Goal: Transaction & Acquisition: Purchase product/service

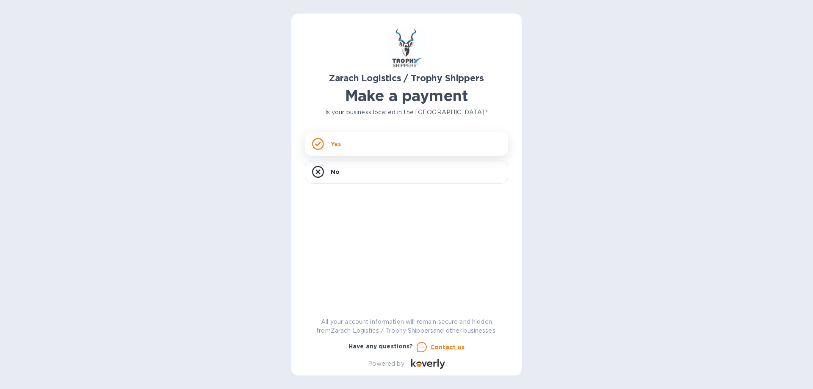
click at [342, 146] on div "Yes" at bounding box center [406, 144] width 203 height 24
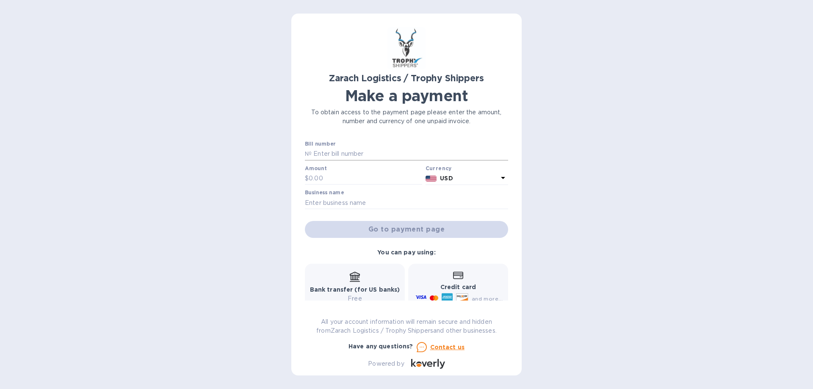
click at [341, 156] on input "text" at bounding box center [410, 154] width 197 height 13
paste input "B00174097"
type input "B00174097"
click at [330, 177] on input "text" at bounding box center [366, 178] width 114 height 13
click at [316, 183] on input "text" at bounding box center [366, 178] width 114 height 13
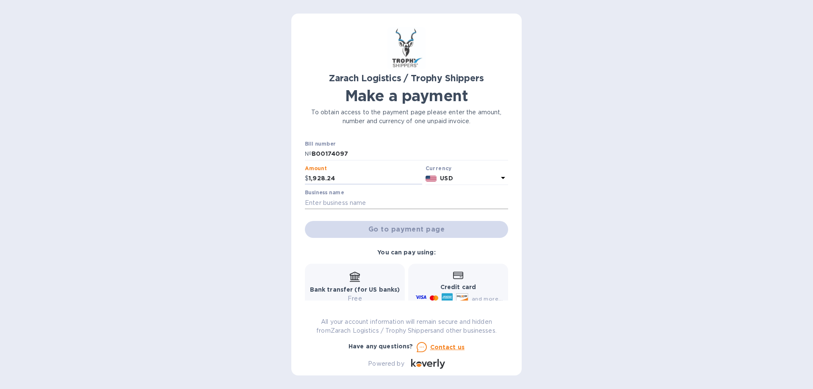
type input "1,928.24"
click at [372, 205] on input "text" at bounding box center [406, 203] width 203 height 13
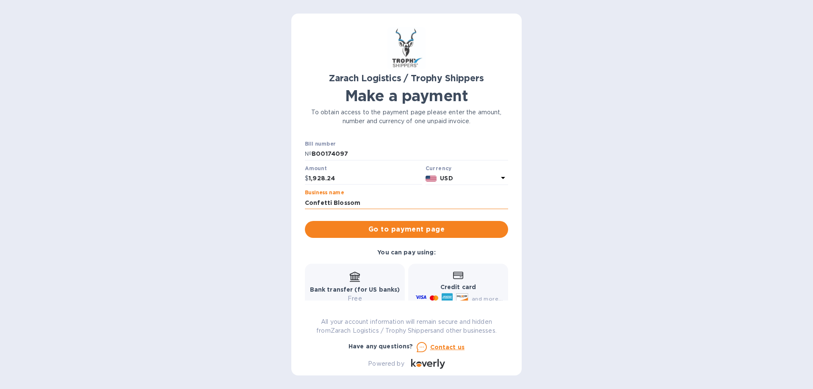
click at [360, 203] on input "Confetti Blossom" at bounding box center [406, 203] width 203 height 13
type input "Confetti Blossom LLC"
click at [395, 226] on span "Go to payment page" at bounding box center [407, 230] width 190 height 10
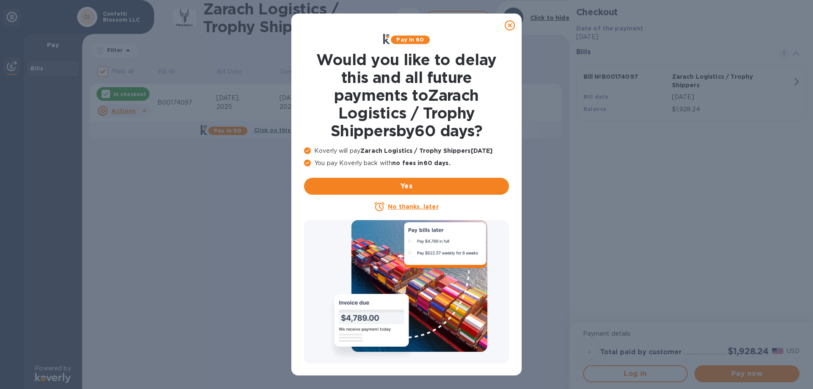
click at [410, 208] on u "No thanks, later" at bounding box center [413, 206] width 50 height 7
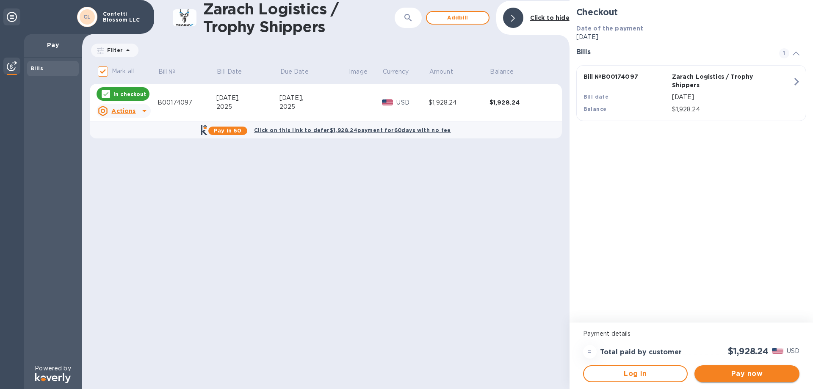
click at [728, 374] on span "Pay now" at bounding box center [746, 374] width 91 height 10
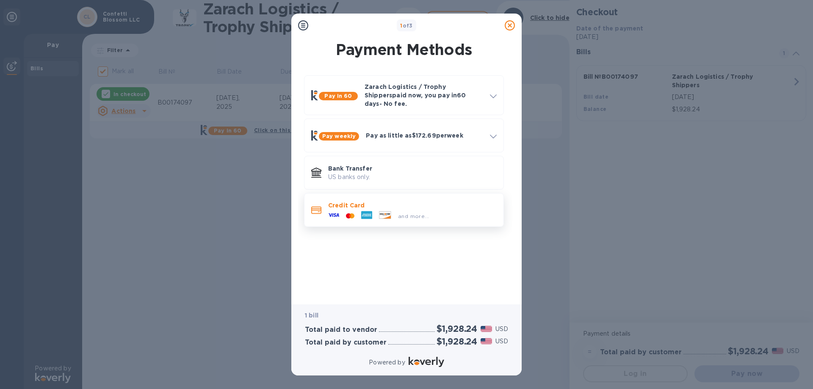
click at [357, 210] on div "and more..." at bounding box center [379, 216] width 108 height 13
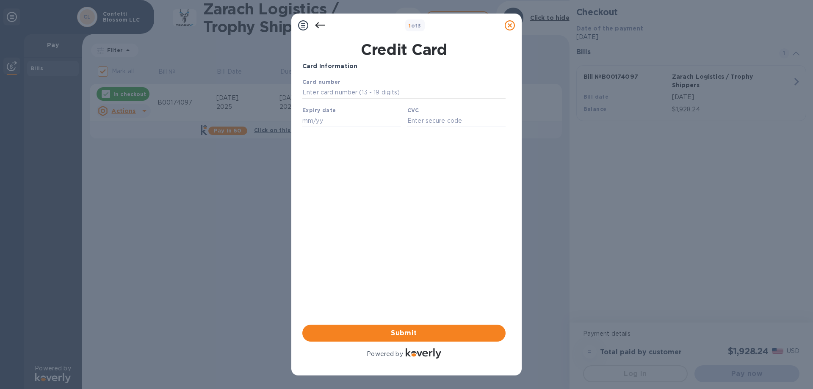
click at [335, 94] on input "text" at bounding box center [403, 92] width 203 height 13
type input "[CREDIT_CARD_NUMBER]"
type input "07/30"
type input "278"
click at [411, 335] on span "Submit" at bounding box center [404, 333] width 190 height 10
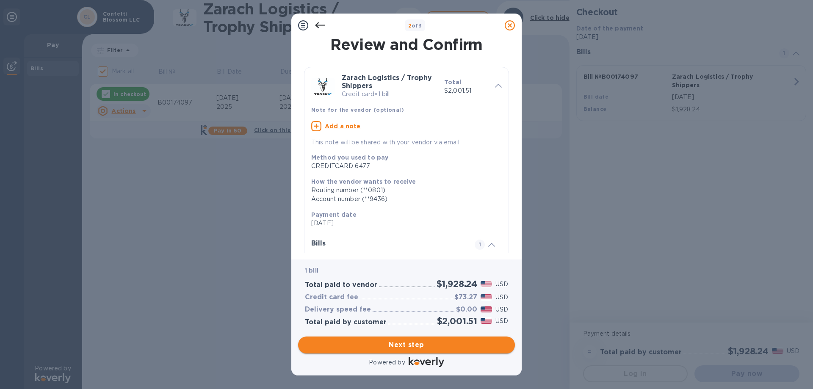
click at [410, 340] on span "Next step" at bounding box center [406, 345] width 203 height 10
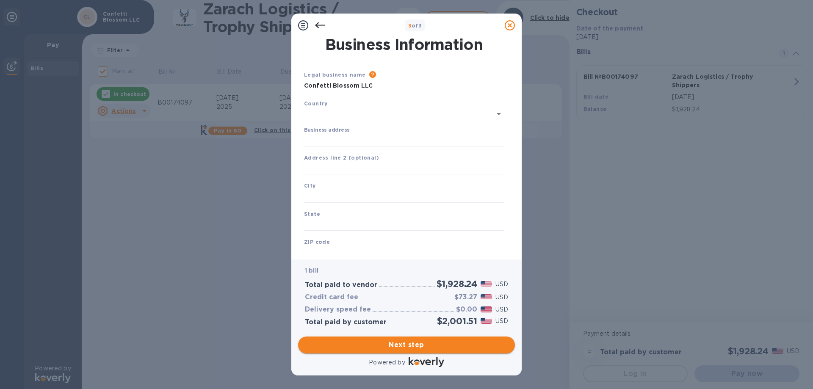
type input "[GEOGRAPHIC_DATA]"
click at [330, 141] on input "Business address" at bounding box center [404, 138] width 200 height 13
type input "[STREET_ADDRESS][PERSON_NAME]"
type input "[GEOGRAPHIC_DATA]"
type input "MN"
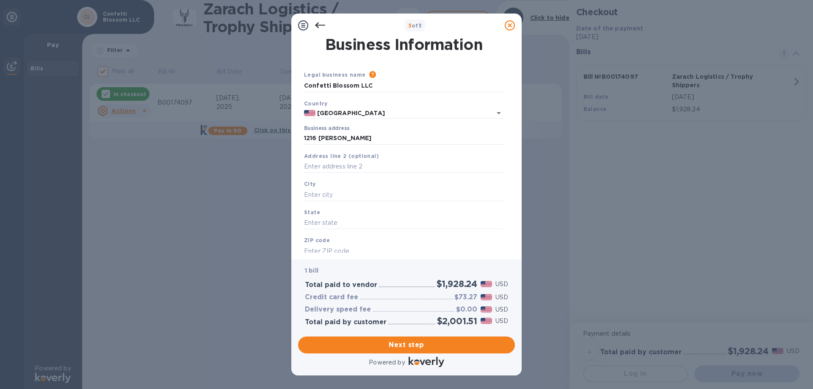
type input "55403"
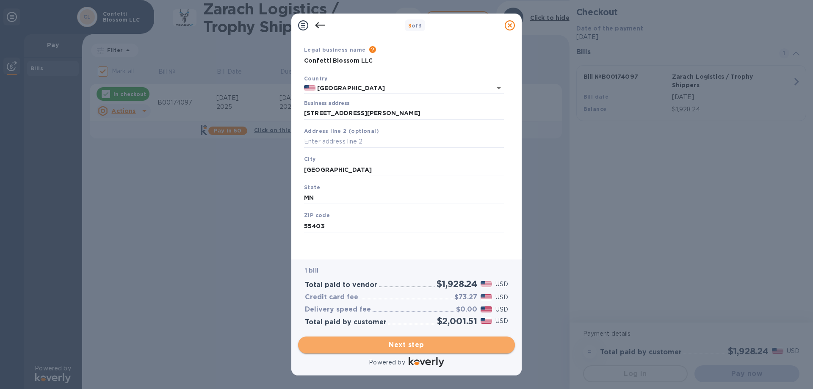
click at [413, 340] on span "Next step" at bounding box center [406, 345] width 203 height 10
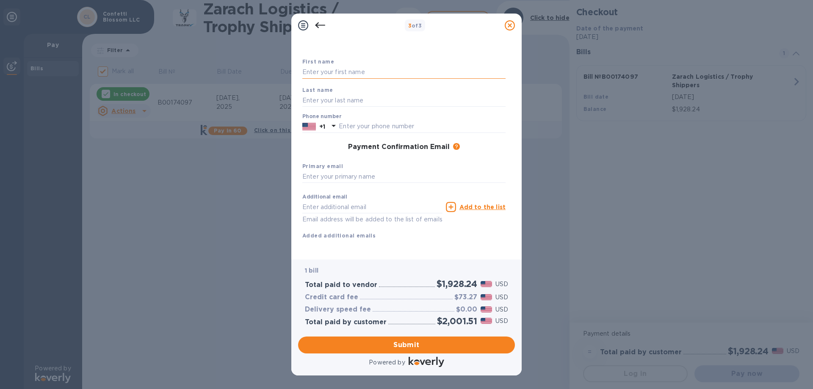
click at [328, 74] on input "text" at bounding box center [403, 72] width 203 height 13
type input "[PERSON_NAME]"
type input "6122818508"
click at [342, 179] on input "text" at bounding box center [403, 177] width 203 height 13
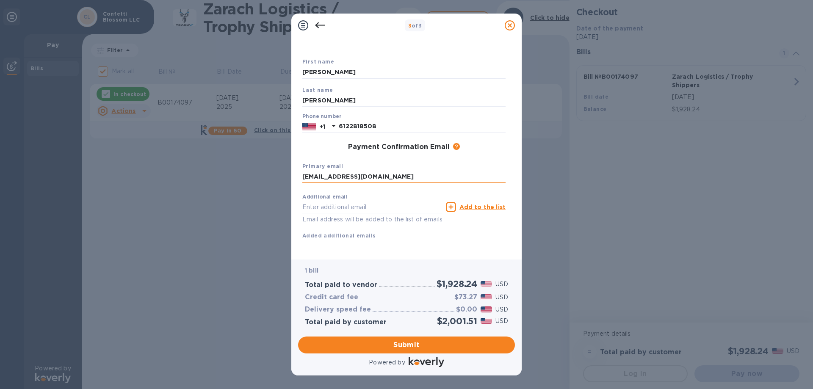
type input "[EMAIL_ADDRESS][DOMAIN_NAME]"
click at [413, 241] on div "Additional email [EMAIL_ADDRESS][DOMAIN_NAME] Email address will be added to th…" at bounding box center [404, 214] width 210 height 57
click at [412, 344] on span "Submit" at bounding box center [406, 345] width 203 height 10
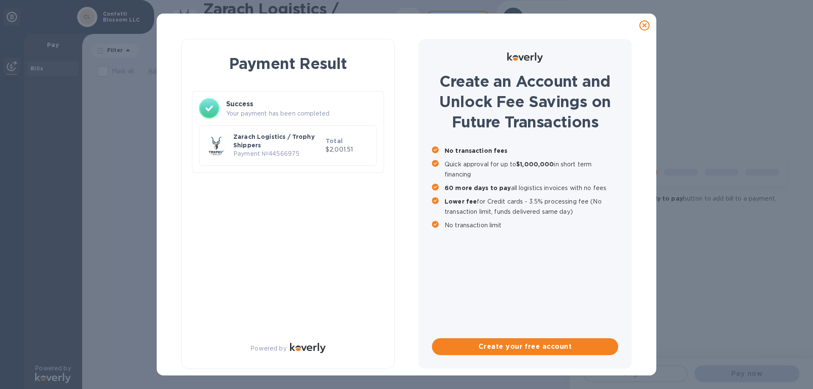
checkbox input "false"
click at [642, 25] on icon at bounding box center [645, 25] width 10 height 10
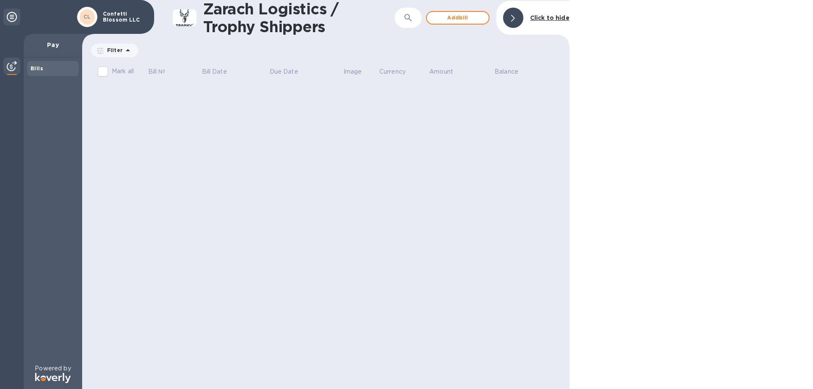
click at [12, 14] on icon at bounding box center [12, 17] width 10 height 10
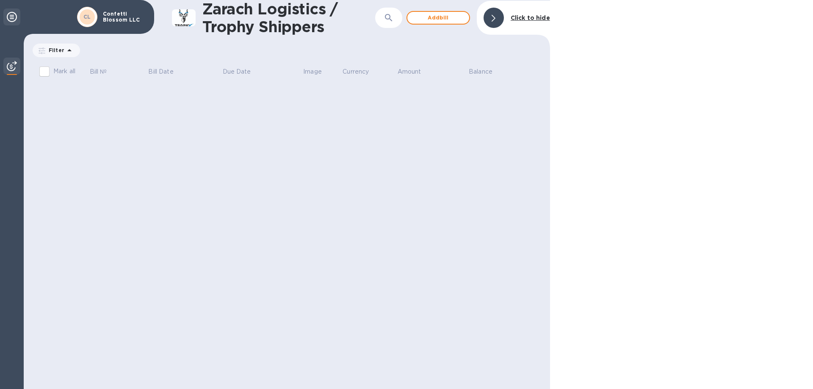
click at [11, 17] on icon at bounding box center [12, 17] width 10 height 10
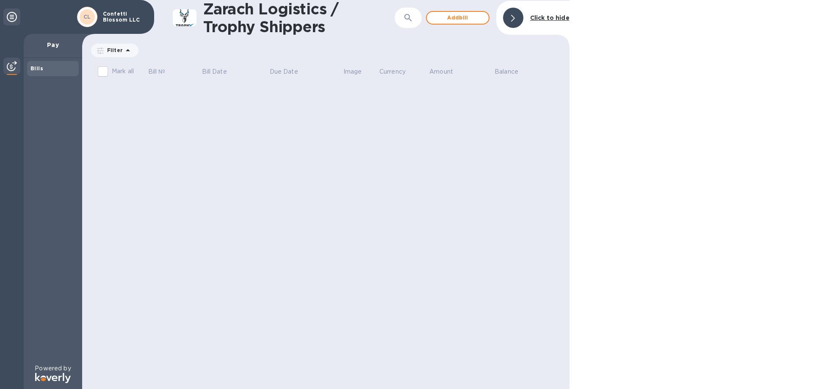
click at [122, 19] on p "Confetti Blossom LLC" at bounding box center [124, 17] width 42 height 12
click at [35, 68] on b "Bills" at bounding box center [36, 68] width 13 height 6
